Goal: Information Seeking & Learning: Learn about a topic

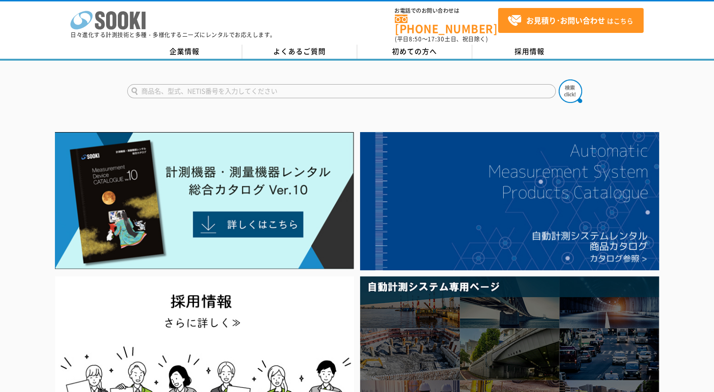
click at [118, 17] on icon at bounding box center [123, 20] width 10 height 18
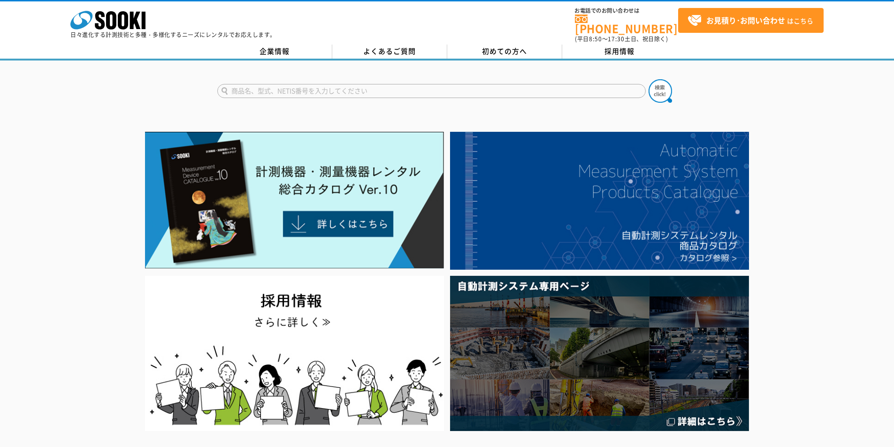
click at [455, 89] on input "text" at bounding box center [431, 91] width 429 height 14
type input "回転"
click at [656, 88] on img at bounding box center [660, 90] width 23 height 23
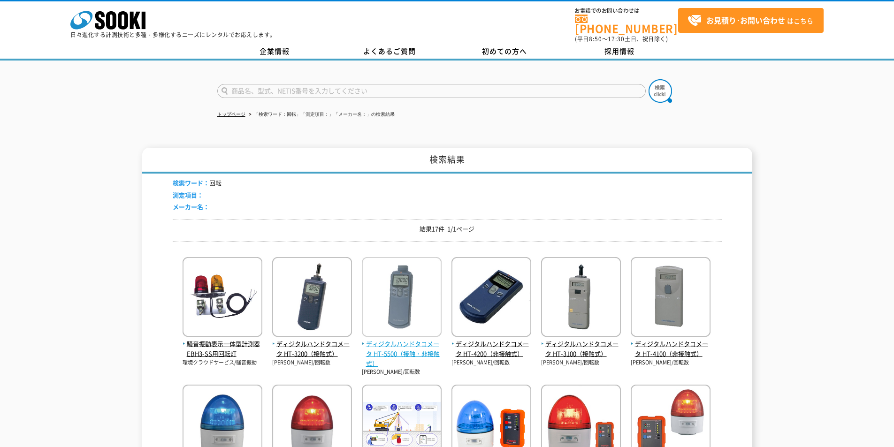
click at [385, 339] on span "ディジタルハンドタコメータ HT-5500（接触・非接触式）" at bounding box center [402, 353] width 80 height 29
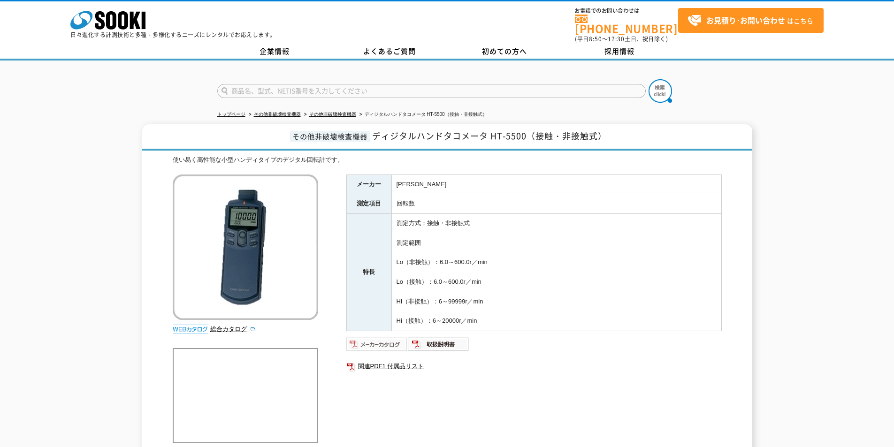
click at [381, 337] on img at bounding box center [378, 344] width 62 height 15
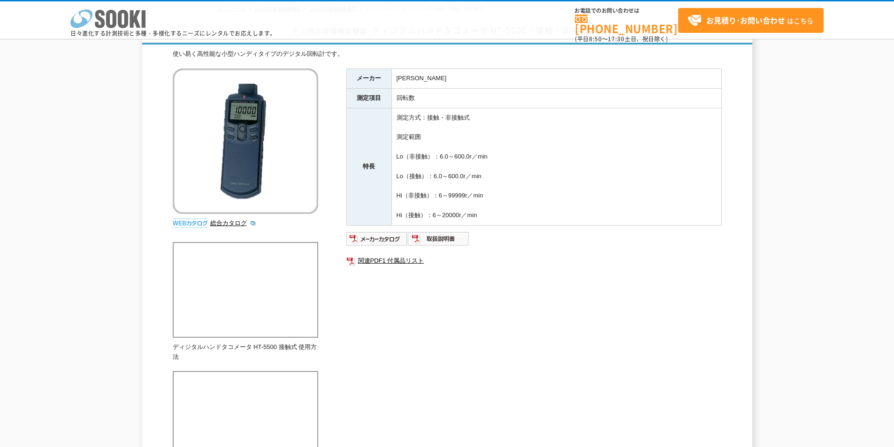
drag, startPoint x: 123, startPoint y: 25, endPoint x: 109, endPoint y: 11, distance: 19.9
click at [124, 23] on icon "株式会社 ソーキ" at bounding box center [107, 18] width 75 height 19
